Goal: Information Seeking & Learning: Learn about a topic

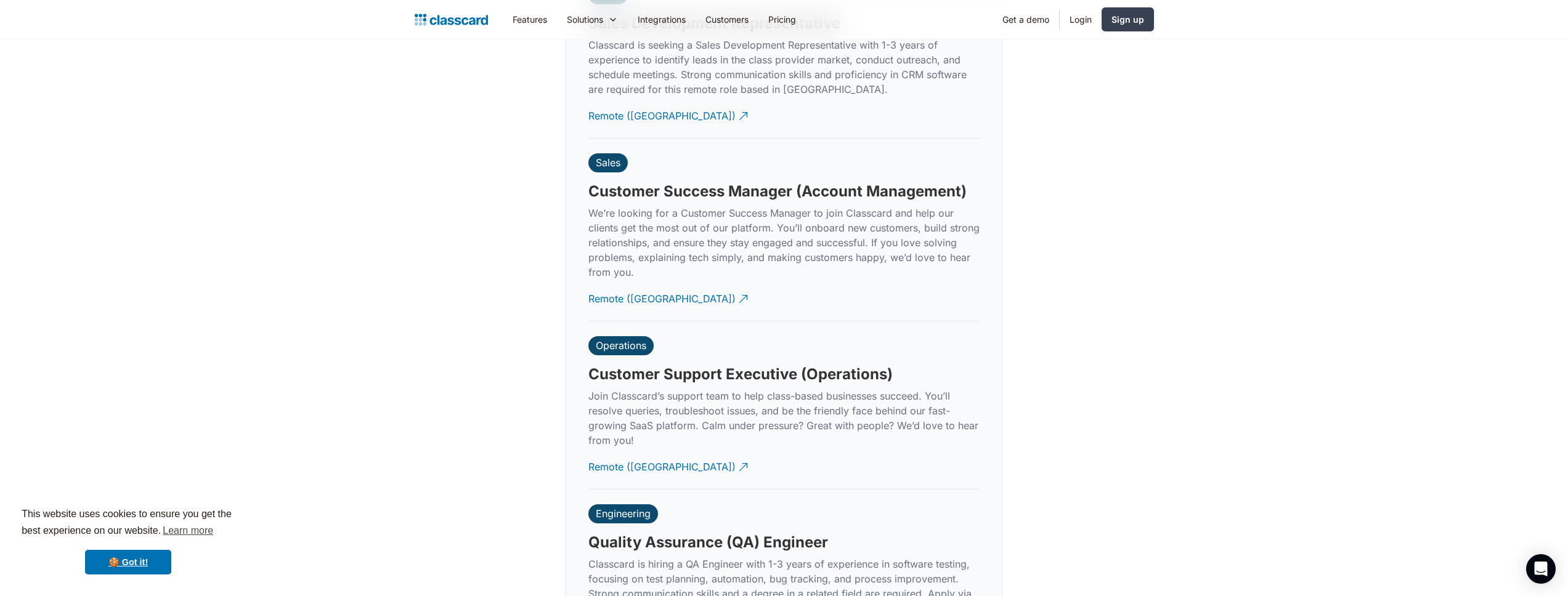
scroll to position [3327, 0]
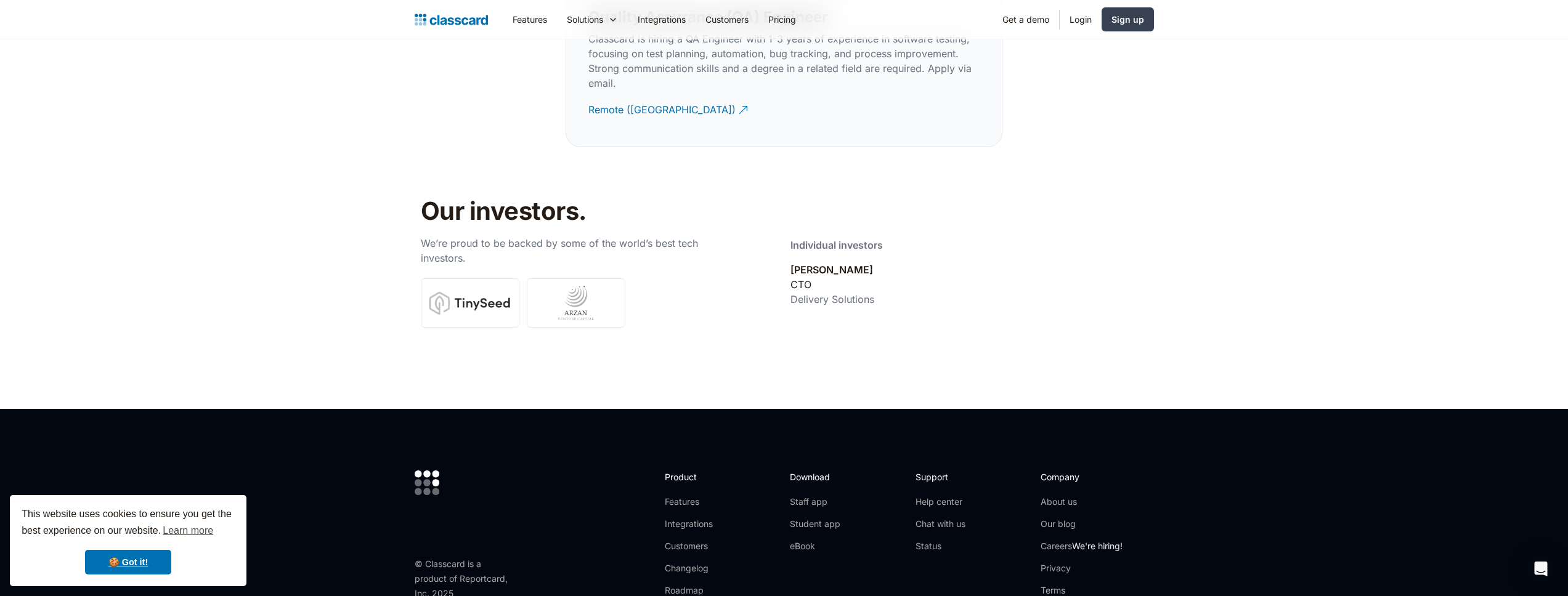
scroll to position [4106, 0]
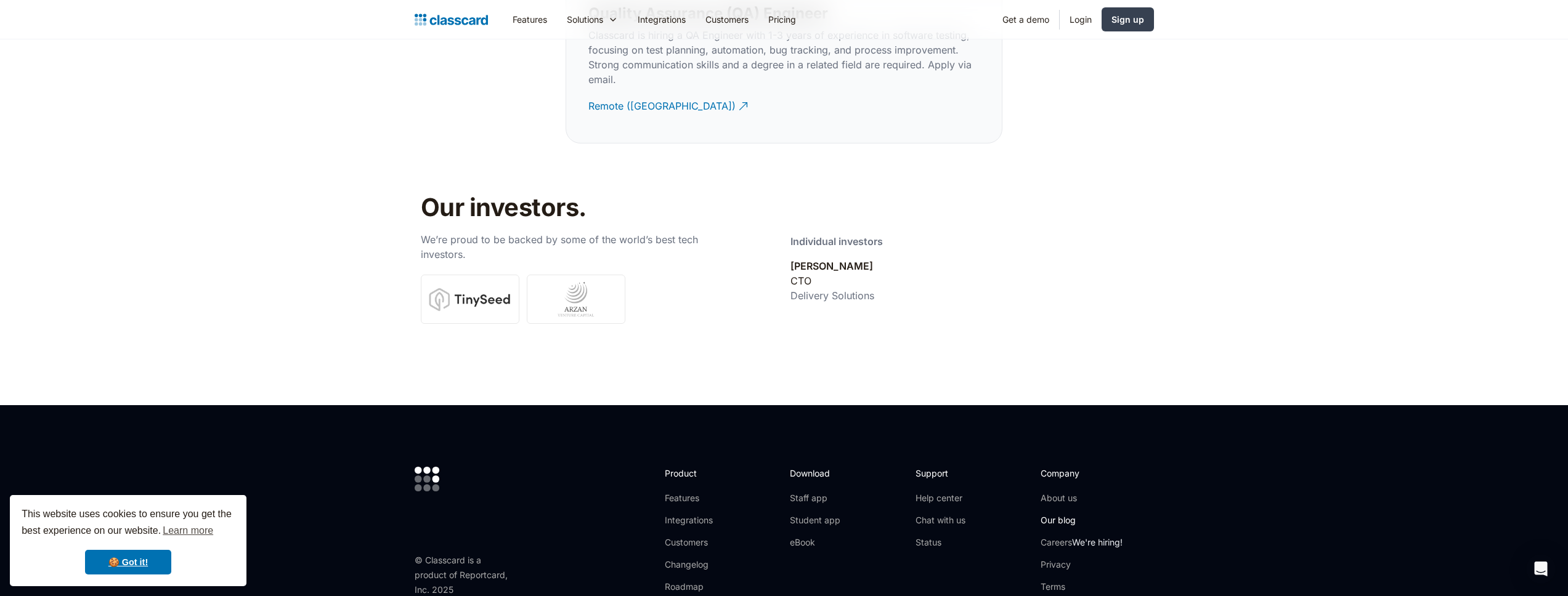
click at [1071, 514] on link "Our blog" at bounding box center [1081, 520] width 82 height 13
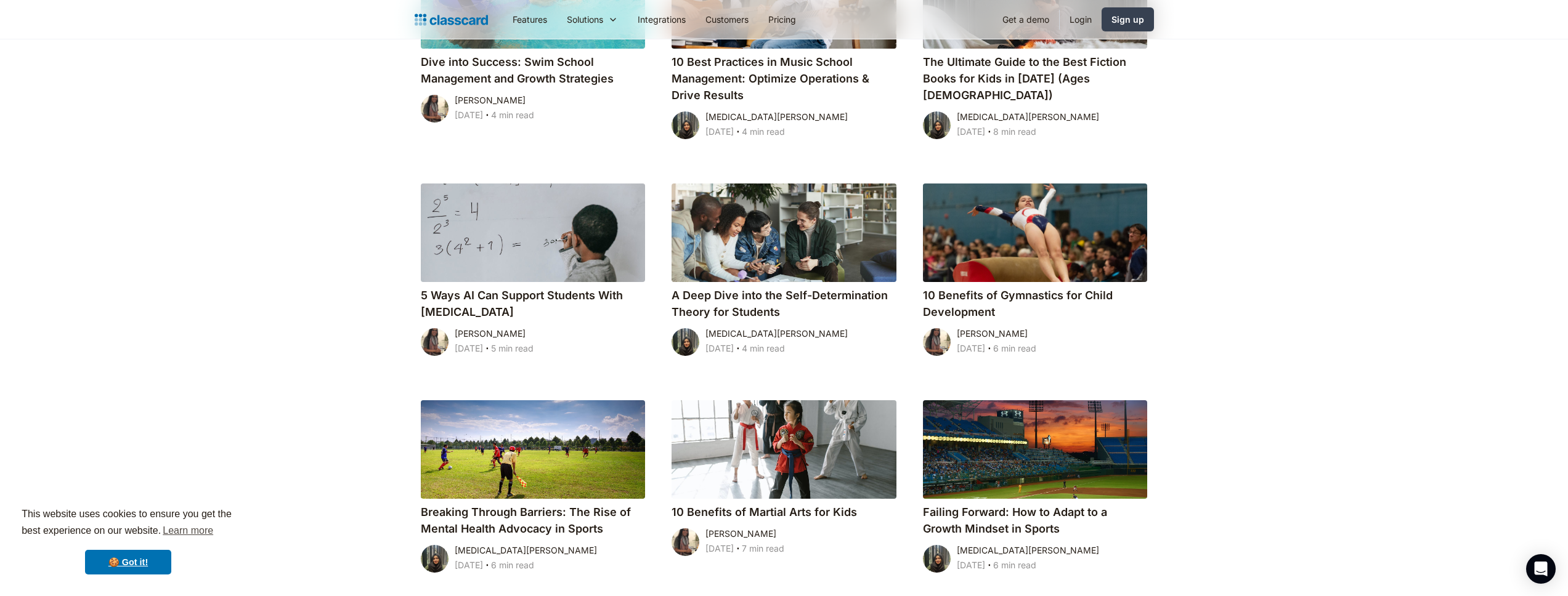
scroll to position [3685, 0]
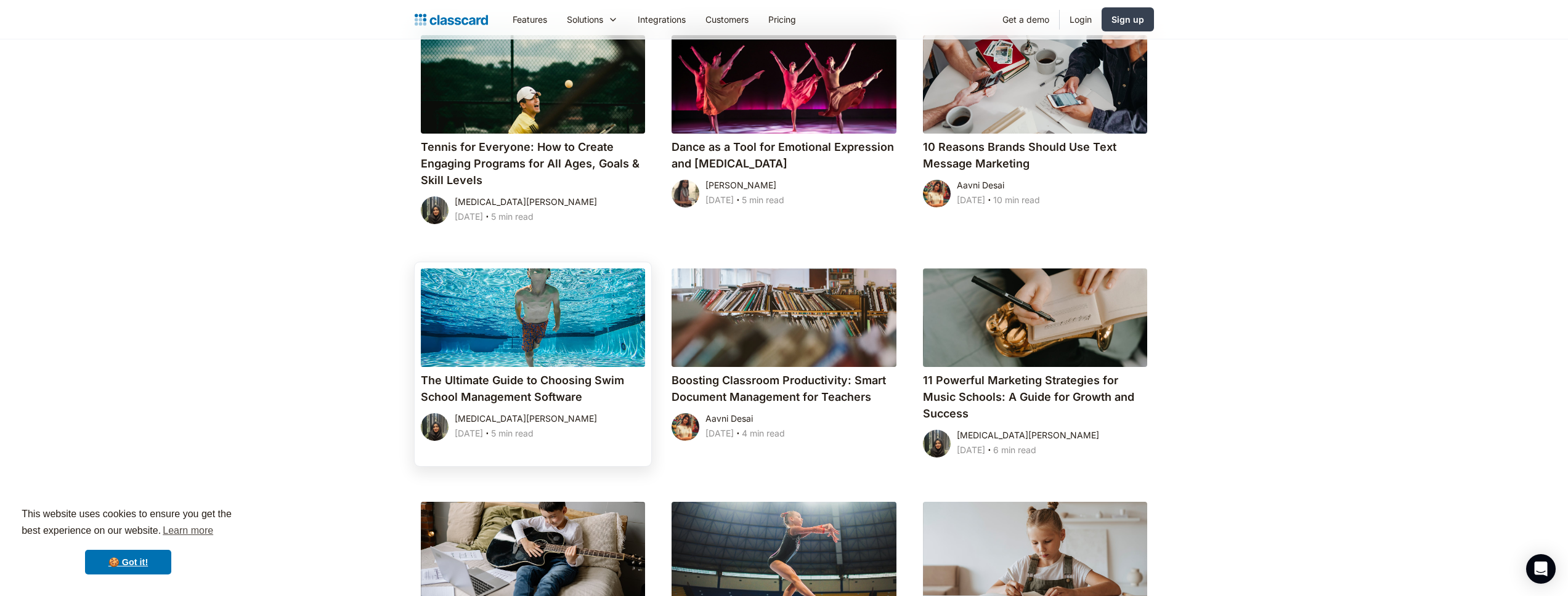
click at [621, 317] on div at bounding box center [533, 318] width 225 height 99
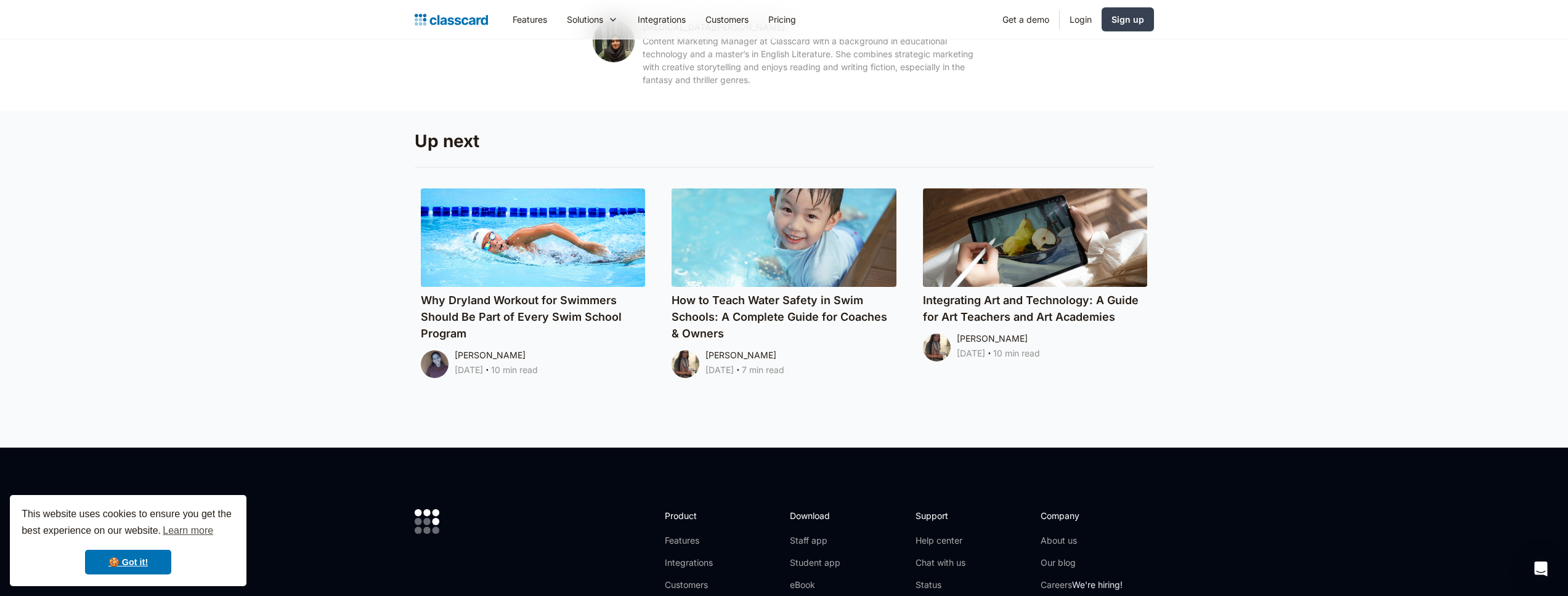
scroll to position [6416, 0]
